Goal: Check status: Check status

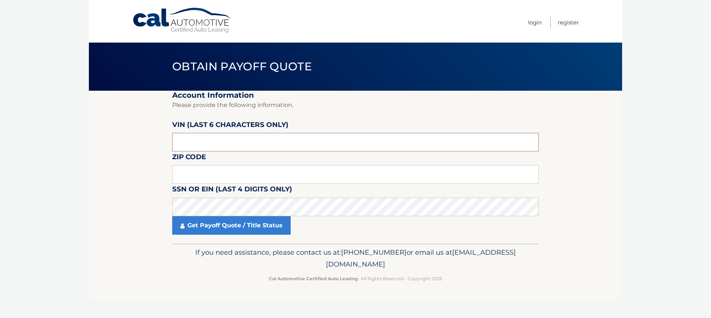
click at [222, 137] on input "text" at bounding box center [355, 142] width 367 height 19
click at [209, 133] on input "text" at bounding box center [355, 142] width 367 height 19
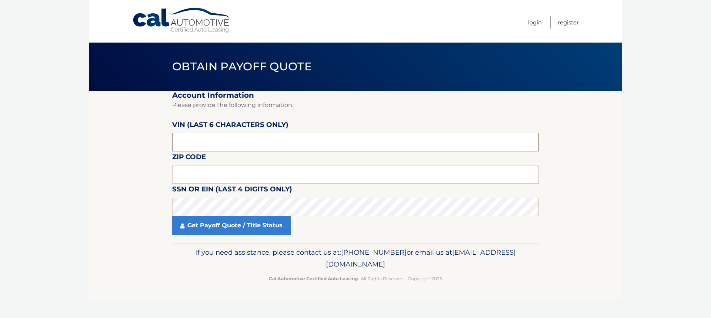
click at [209, 133] on input "text" at bounding box center [355, 142] width 367 height 19
type input "7*****"
type input "422892"
click at [209, 166] on input "text" at bounding box center [355, 174] width 367 height 19
type input "33909"
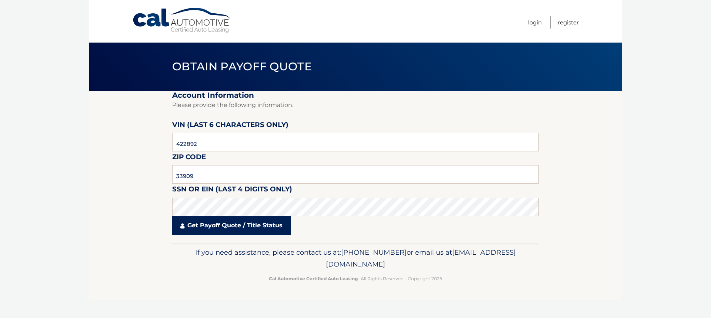
click at [236, 216] on link "Get Payoff Quote / Title Status" at bounding box center [231, 225] width 119 height 19
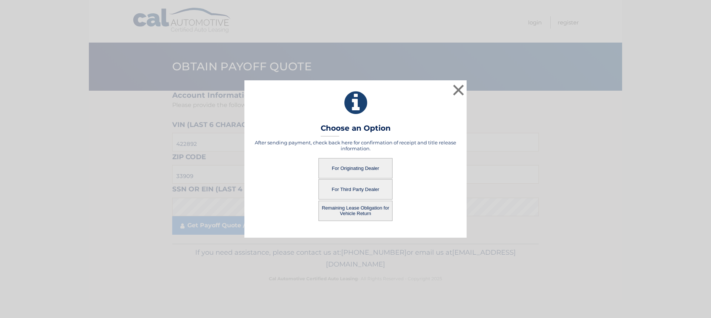
click at [359, 162] on button "For Originating Dealer" at bounding box center [356, 168] width 74 height 20
click at [372, 163] on button "For Originating Dealer" at bounding box center [356, 168] width 74 height 20
